Goal: Task Accomplishment & Management: Manage account settings

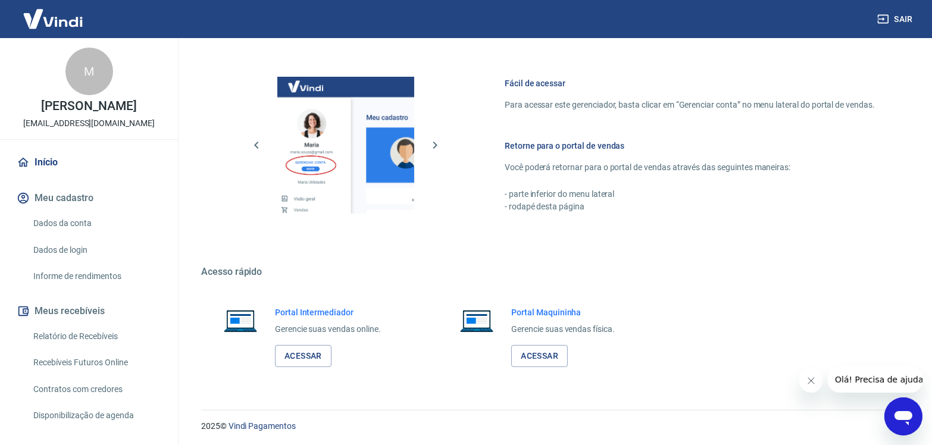
scroll to position [481, 0]
click at [295, 356] on link "Acessar" at bounding box center [303, 355] width 57 height 22
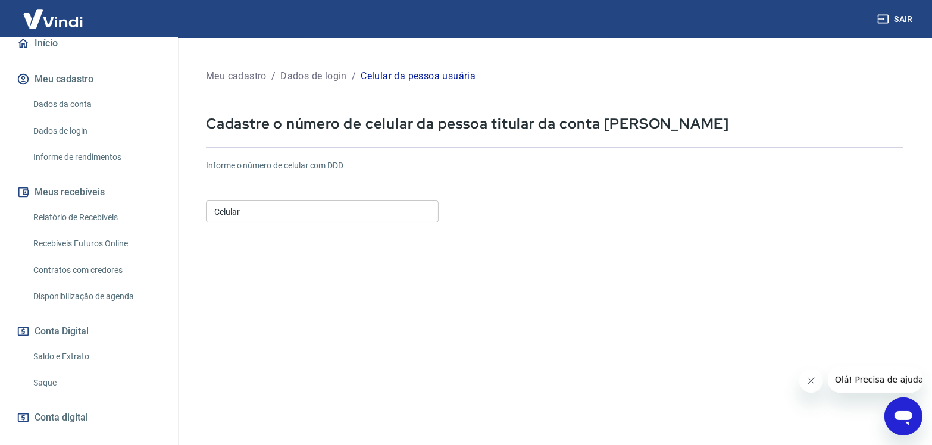
scroll to position [175, 0]
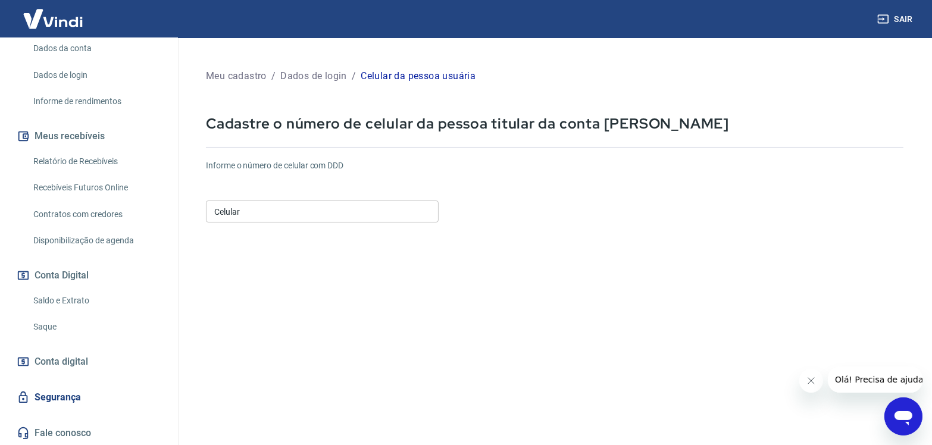
drag, startPoint x: 64, startPoint y: 155, endPoint x: 74, endPoint y: 164, distance: 12.6
click at [64, 155] on link "Relatório de Recebíveis" at bounding box center [96, 161] width 135 height 24
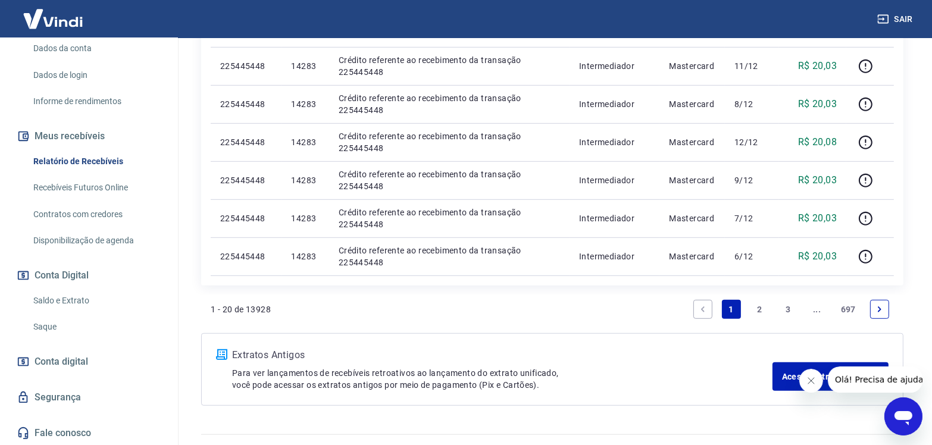
scroll to position [851, 0]
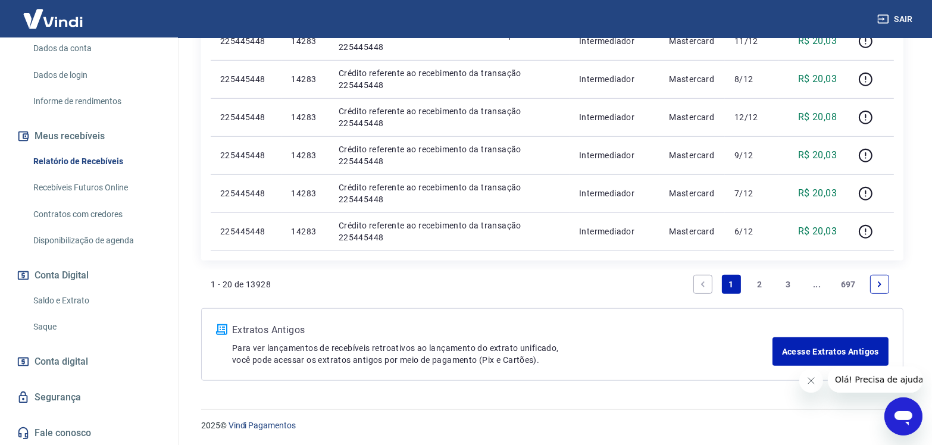
click at [757, 279] on link "2" at bounding box center [759, 284] width 19 height 19
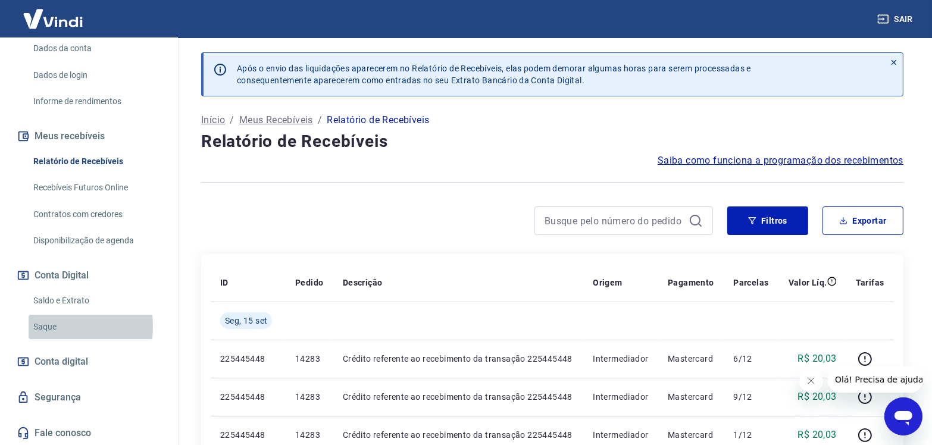
click at [36, 326] on link "Saque" at bounding box center [96, 327] width 135 height 24
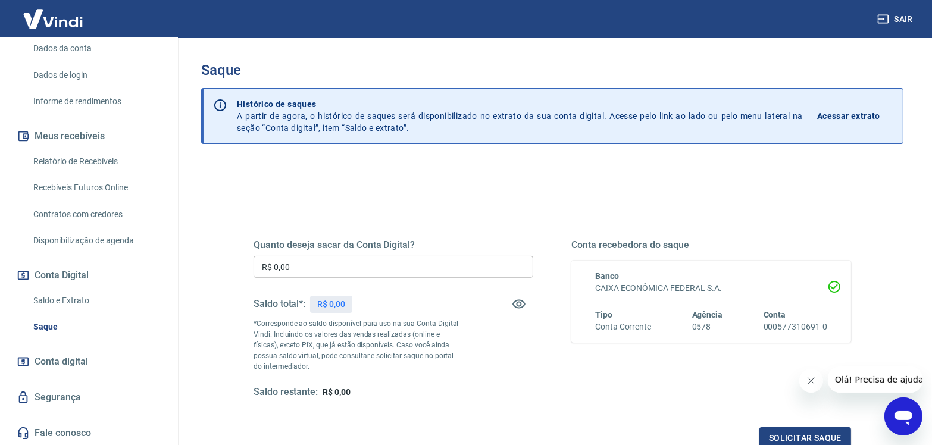
click at [865, 114] on p "Acessar extrato" at bounding box center [848, 116] width 63 height 12
